Goal: Use online tool/utility: Utilize a website feature to perform a specific function

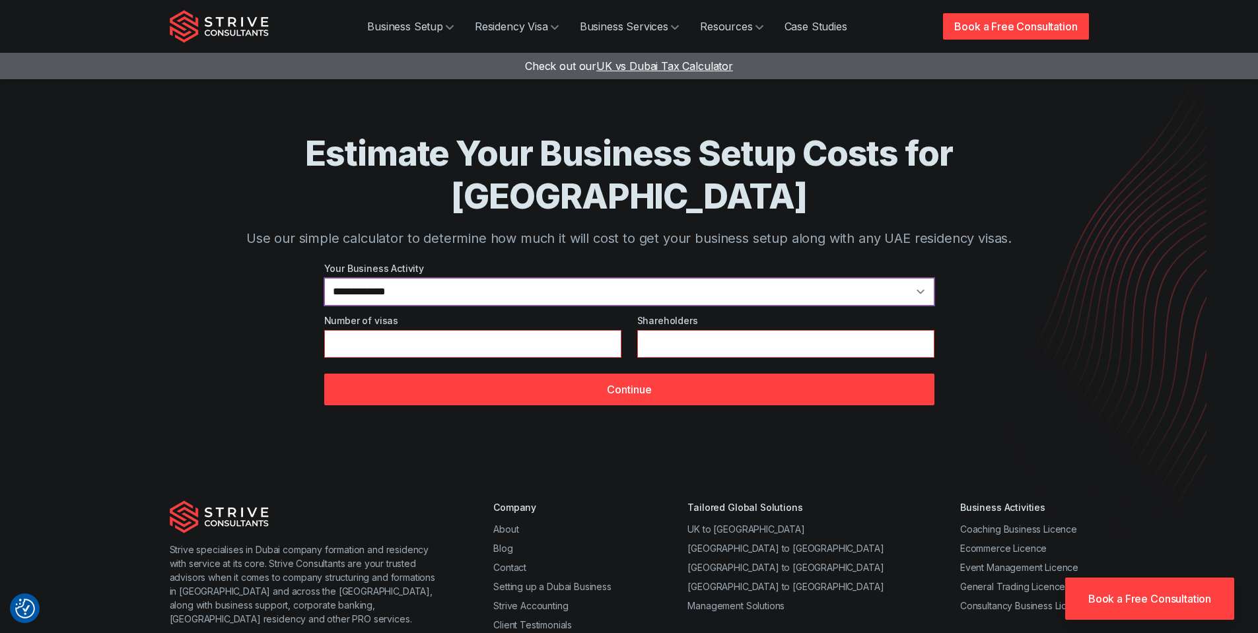
click at [386, 278] on select "**********" at bounding box center [629, 292] width 610 height 28
select select "**"
click at [324, 278] on select "**********" at bounding box center [629, 292] width 610 height 28
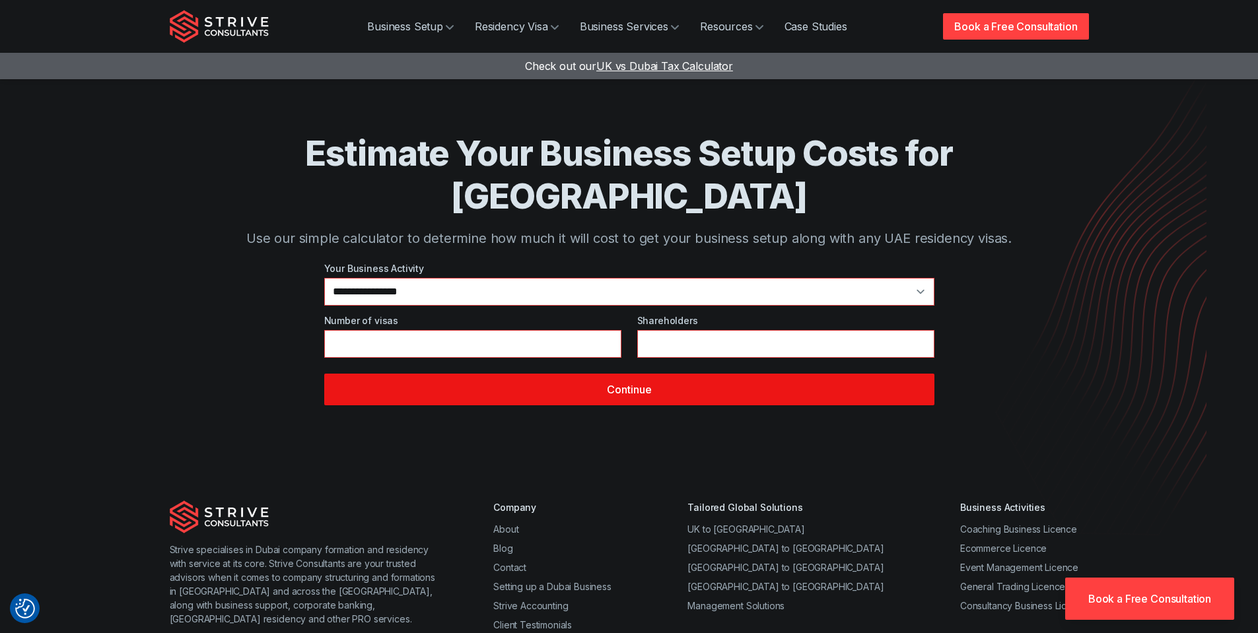
click at [599, 374] on button "Continue" at bounding box center [629, 390] width 610 height 32
